Goal: Find specific page/section: Find specific page/section

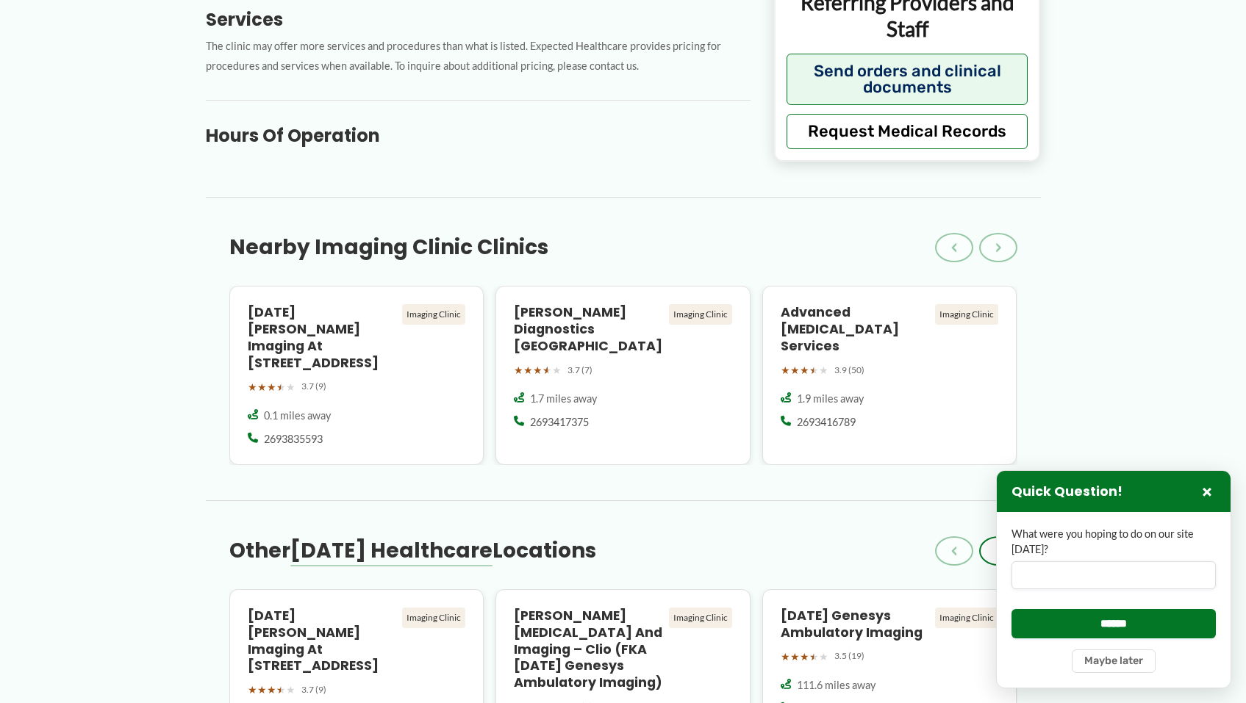
scroll to position [809, 0]
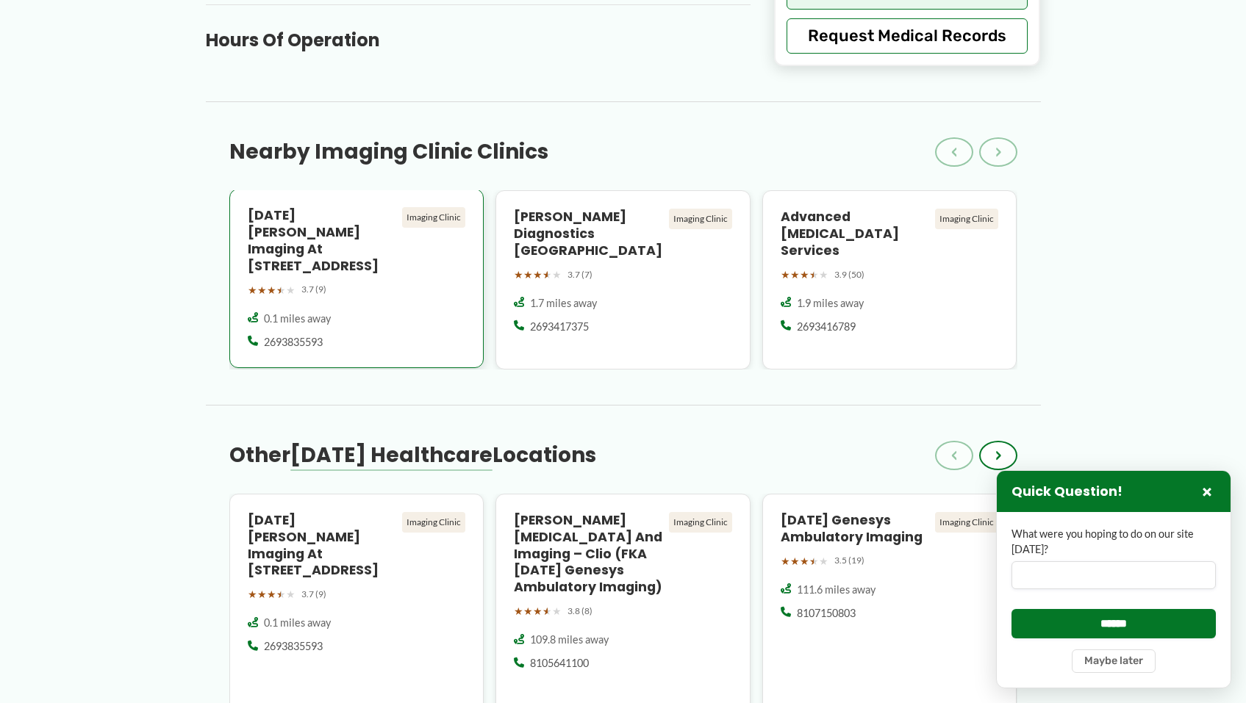
click at [315, 218] on h4 "[DATE] [PERSON_NAME] Imaging at [STREET_ADDRESS]" at bounding box center [322, 240] width 149 height 67
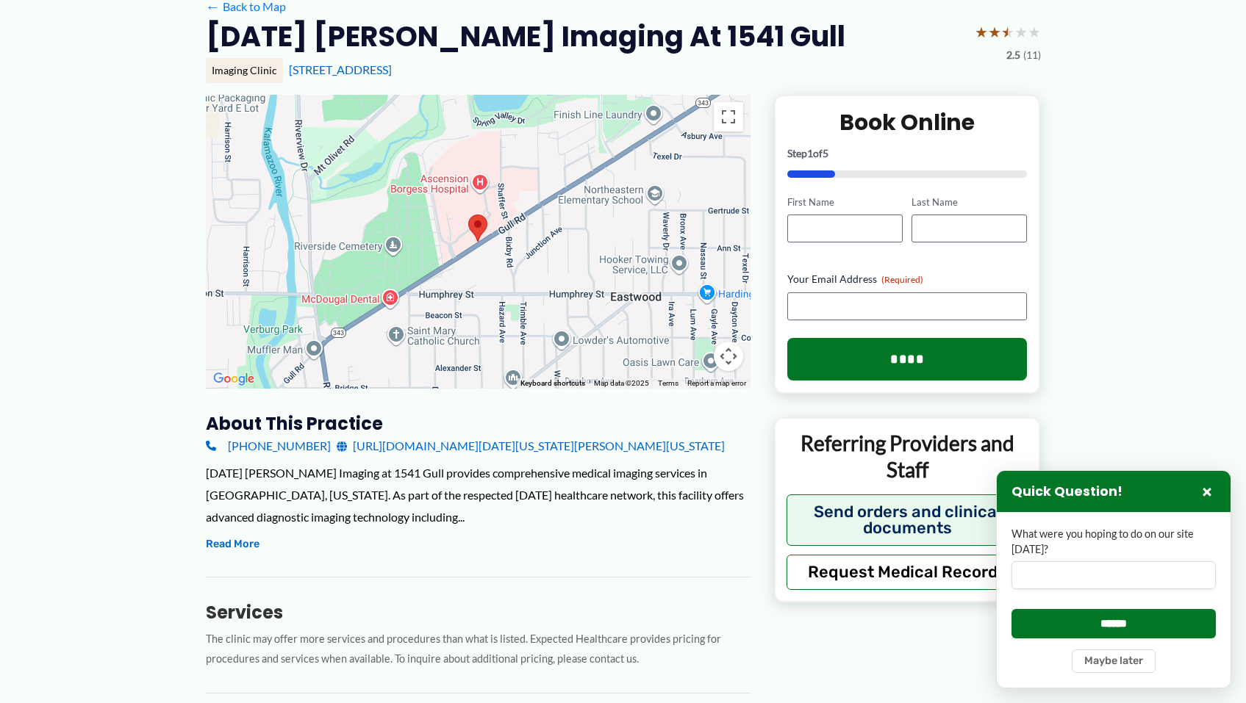
scroll to position [0, 0]
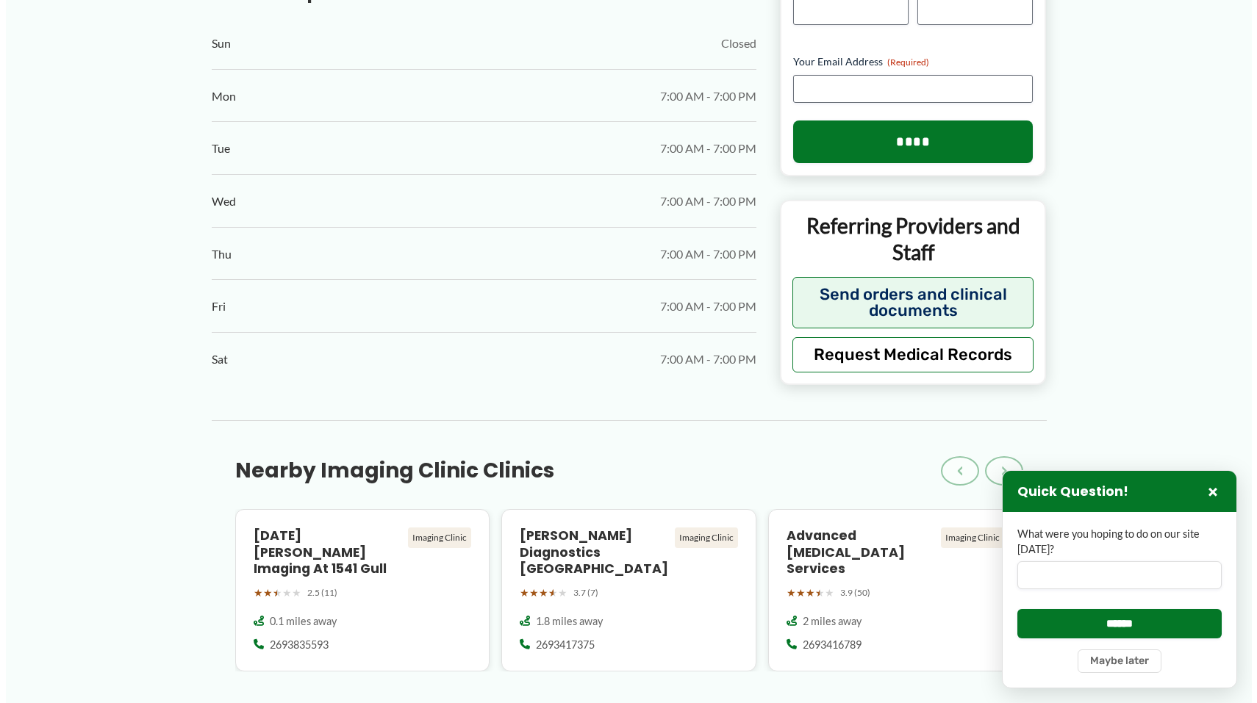
scroll to position [882, 0]
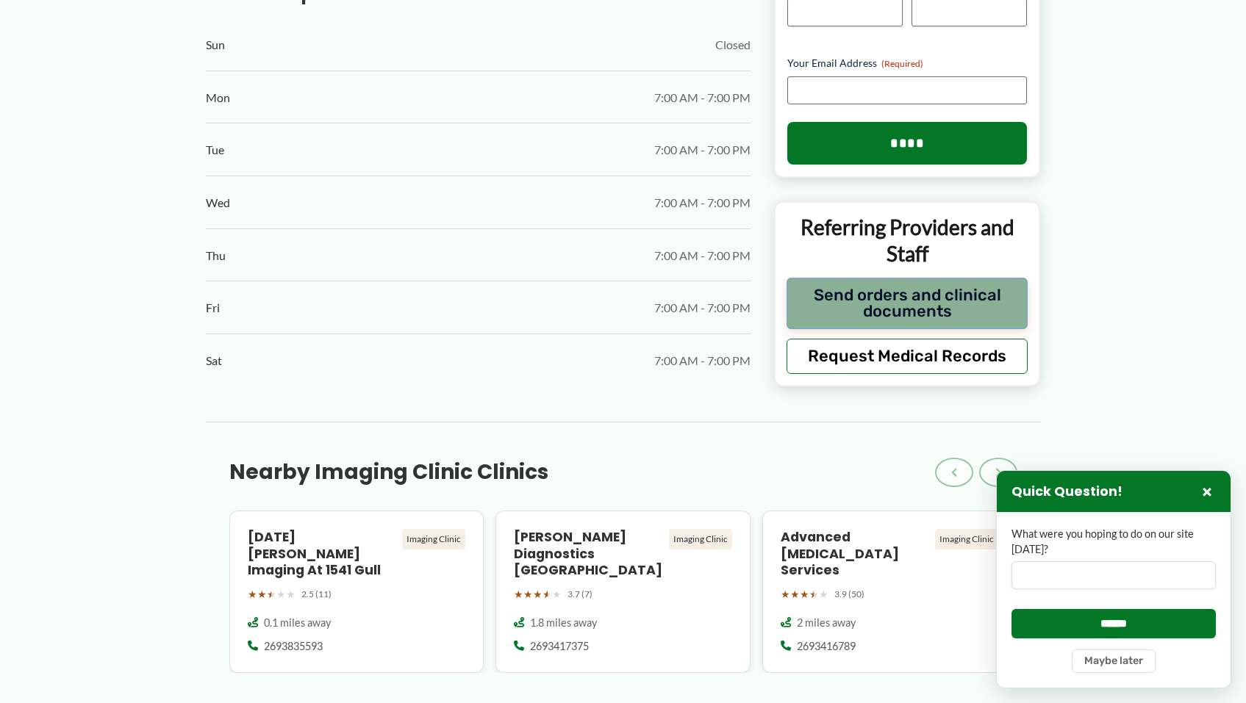
click at [889, 278] on button "Send orders and clinical documents" at bounding box center [907, 303] width 242 height 51
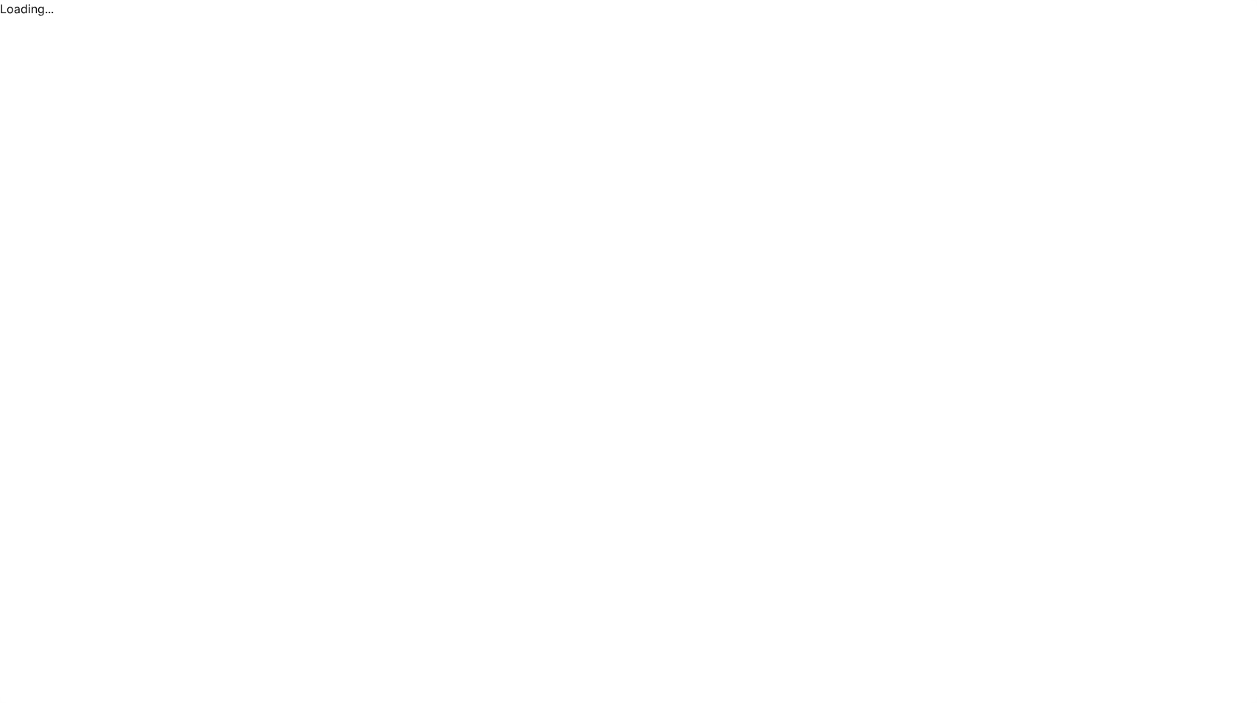
scroll to position [0, 0]
